Goal: Information Seeking & Learning: Learn about a topic

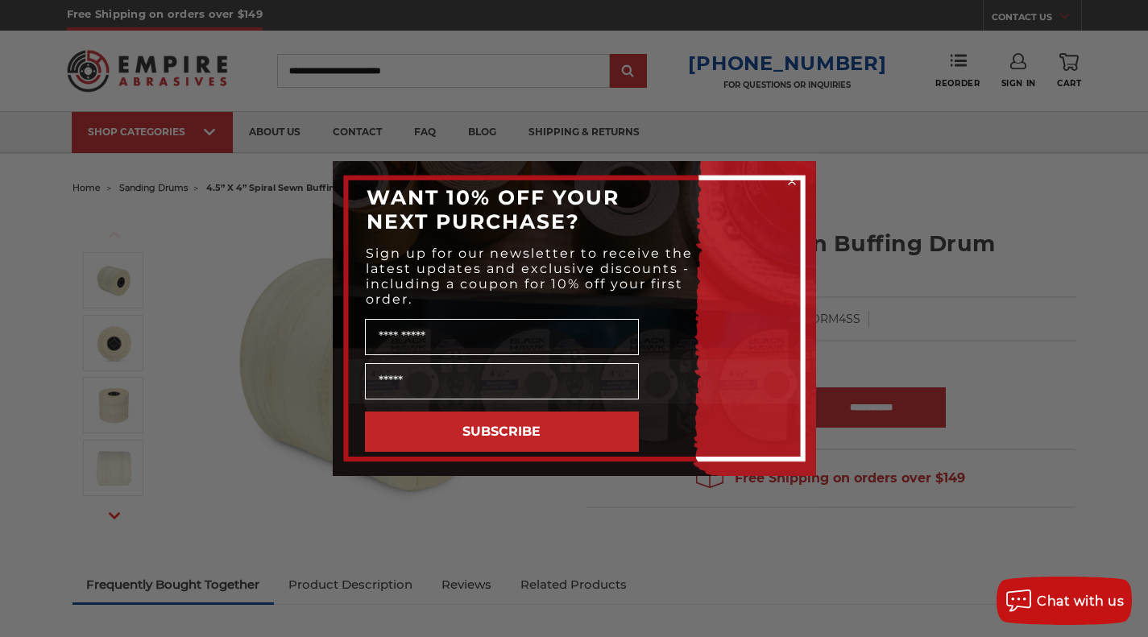
click at [790, 183] on icon "Close dialog" at bounding box center [792, 181] width 6 height 6
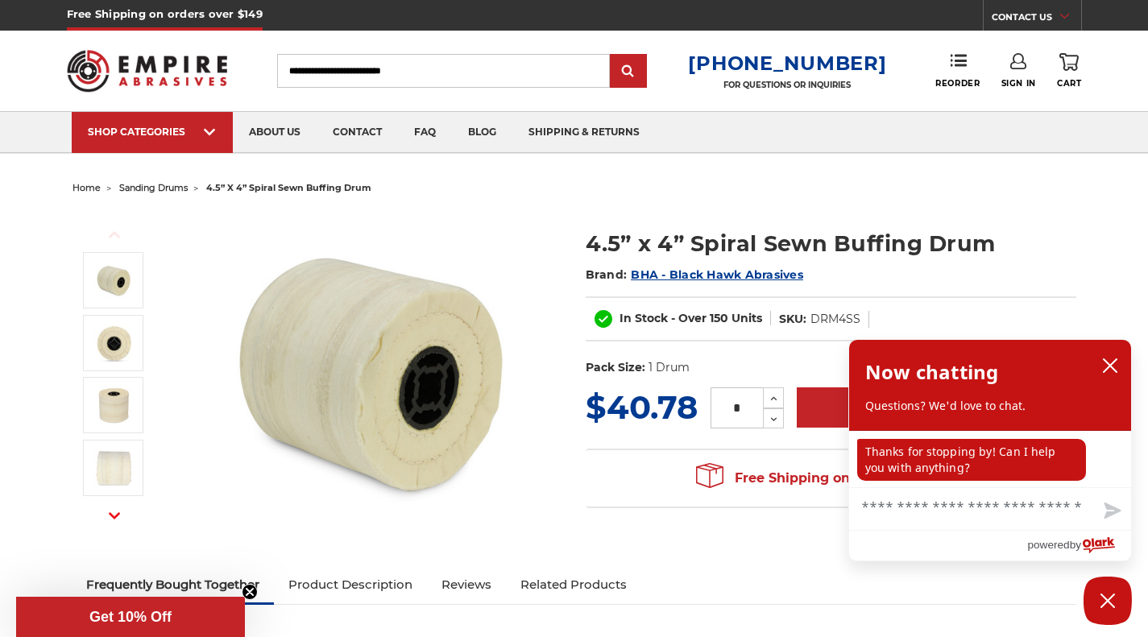
click at [1007, 261] on h2 "Brand: BHA - Black Hawk Abrasives" at bounding box center [831, 274] width 491 height 27
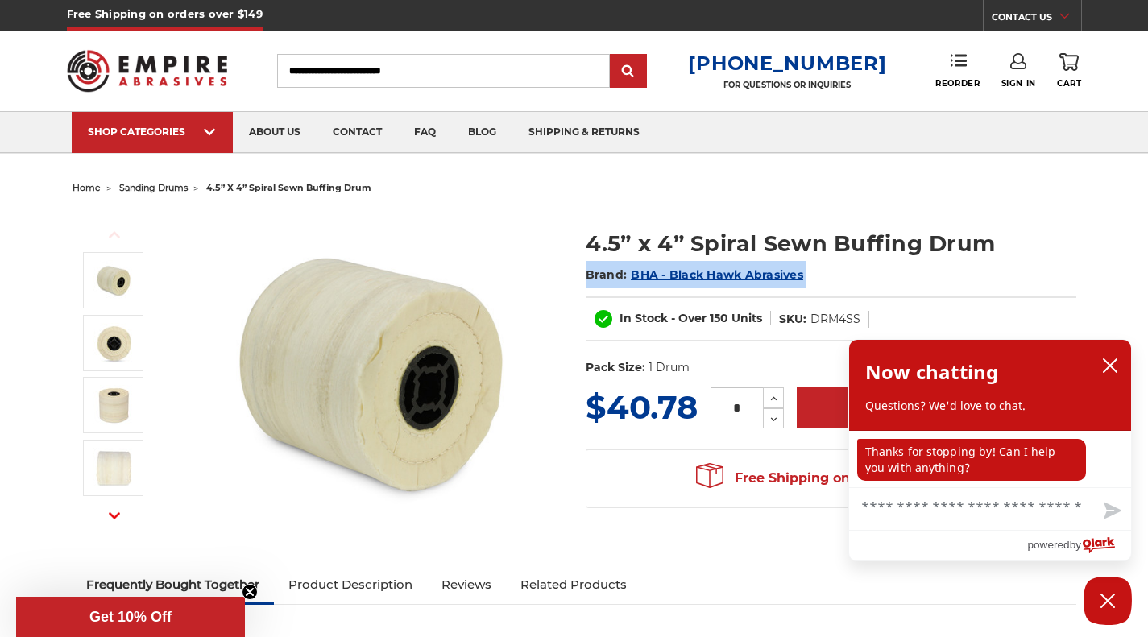
click at [1007, 261] on h2 "Brand: BHA - Black Hawk Abrasives" at bounding box center [831, 274] width 491 height 27
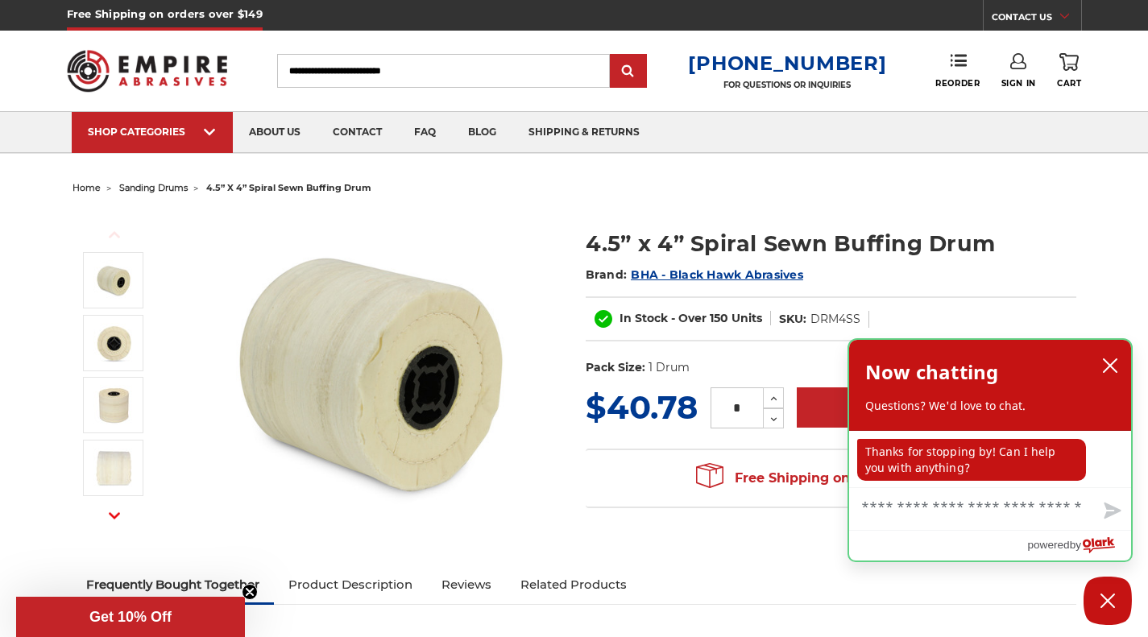
click at [1128, 361] on div "Now chatting Questions? We'd love to chat." at bounding box center [990, 385] width 282 height 91
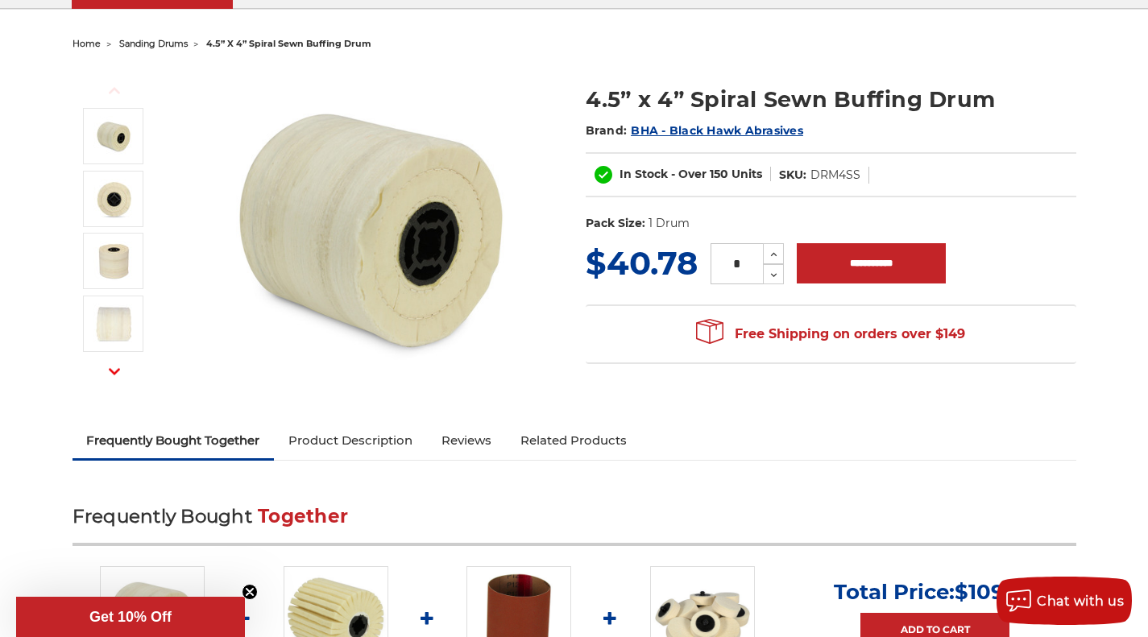
scroll to position [147, 0]
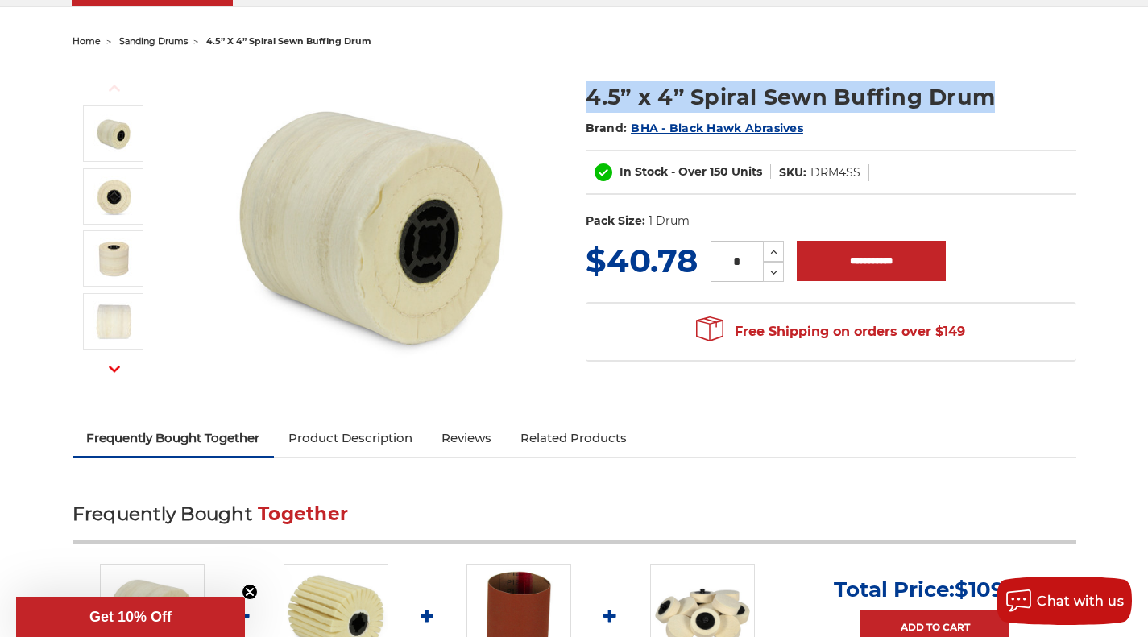
drag, startPoint x: 584, startPoint y: 100, endPoint x: 999, endPoint y: 70, distance: 415.3
click at [999, 70] on section "4.5” x 4” Spiral Sewn Buffing Drum Brand: BHA - Black Hawk Abrasives In Stock -…" at bounding box center [831, 150] width 513 height 173
